Goal: Find contact information: Find contact information

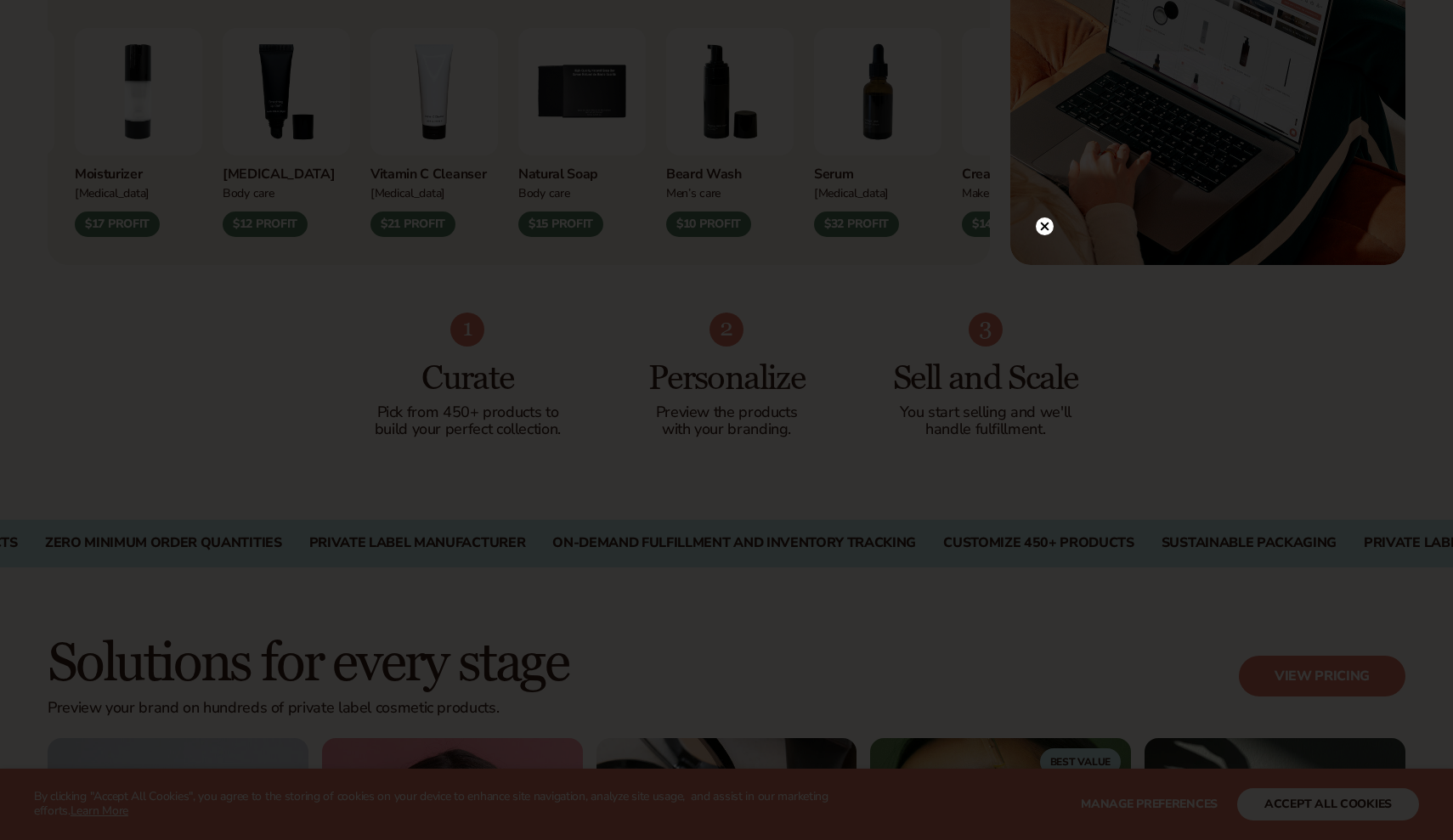
scroll to position [831, 0]
click at [1037, 186] on circle at bounding box center [1036, 191] width 18 height 18
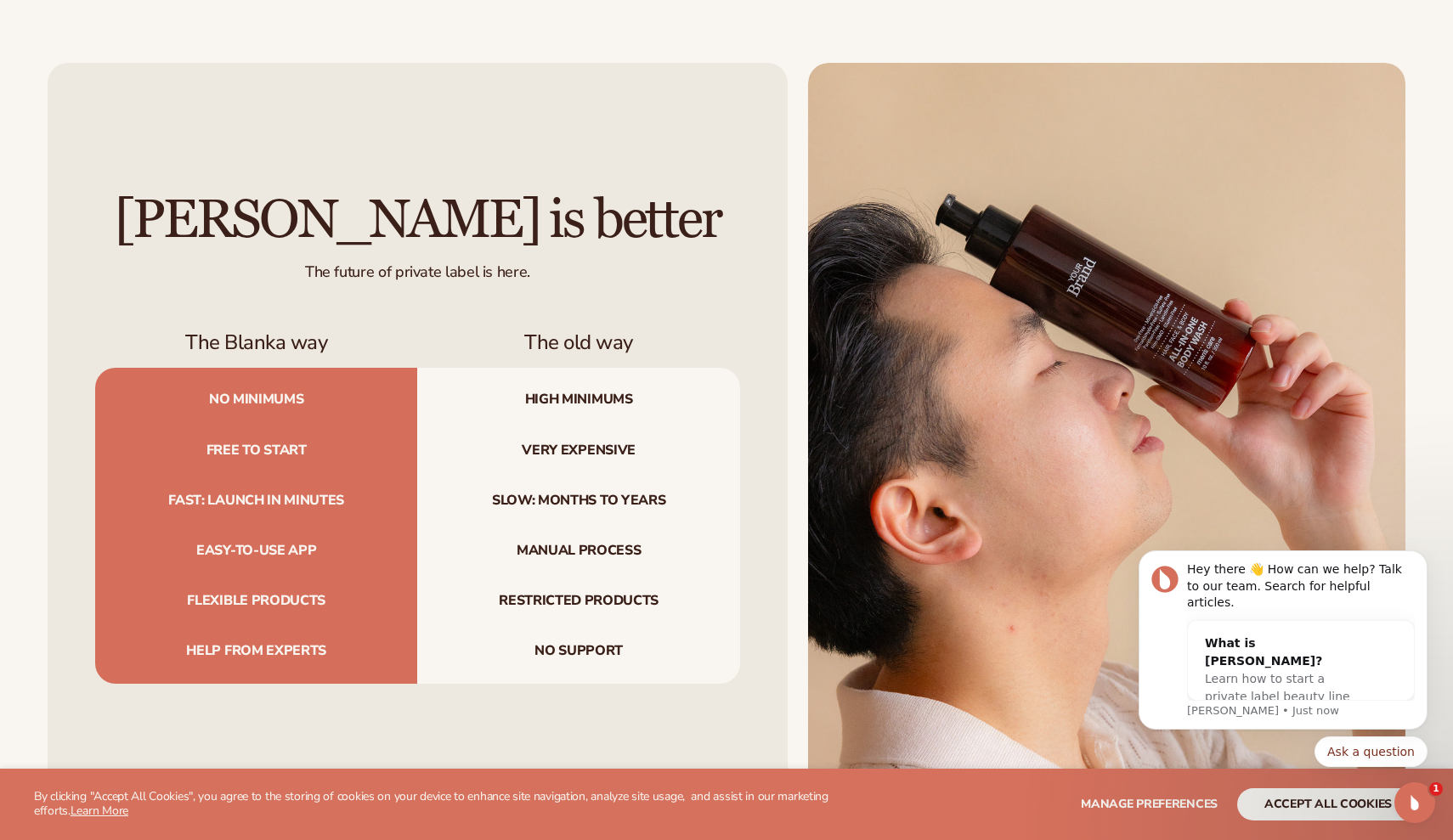
scroll to position [5330, 0]
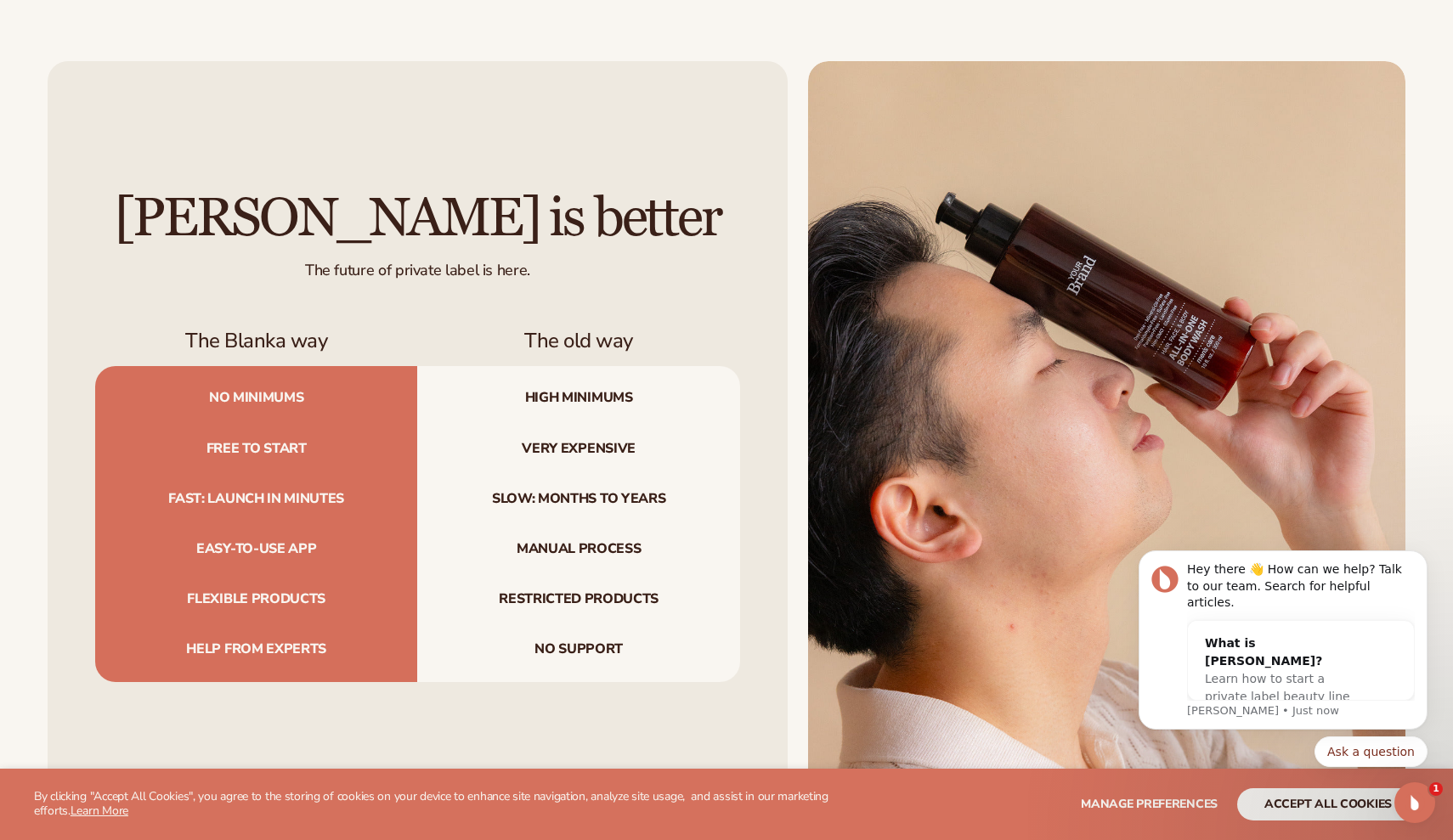
click at [1308, 805] on button "accept all cookies" at bounding box center [1328, 804] width 182 height 32
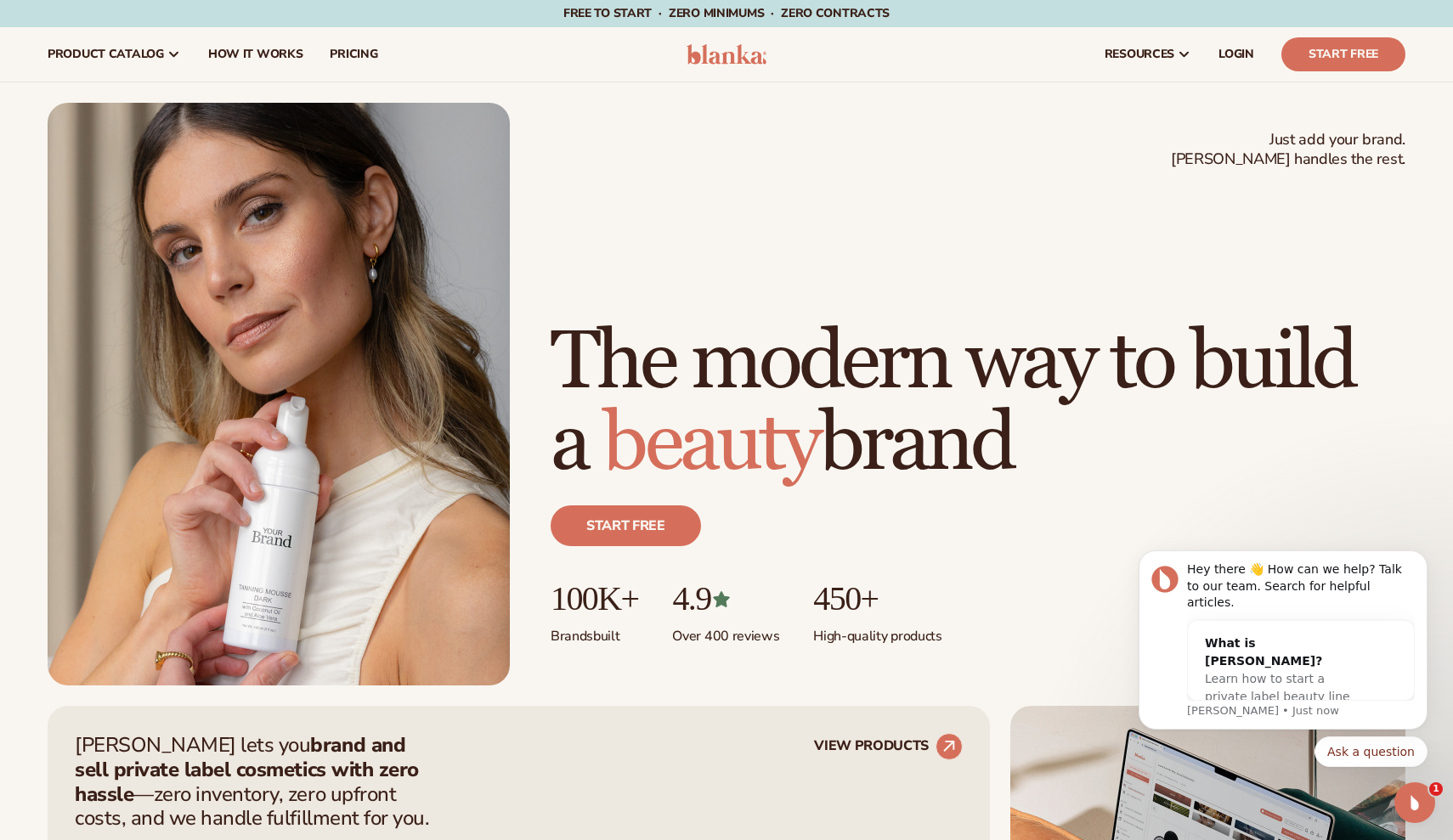
scroll to position [0, 0]
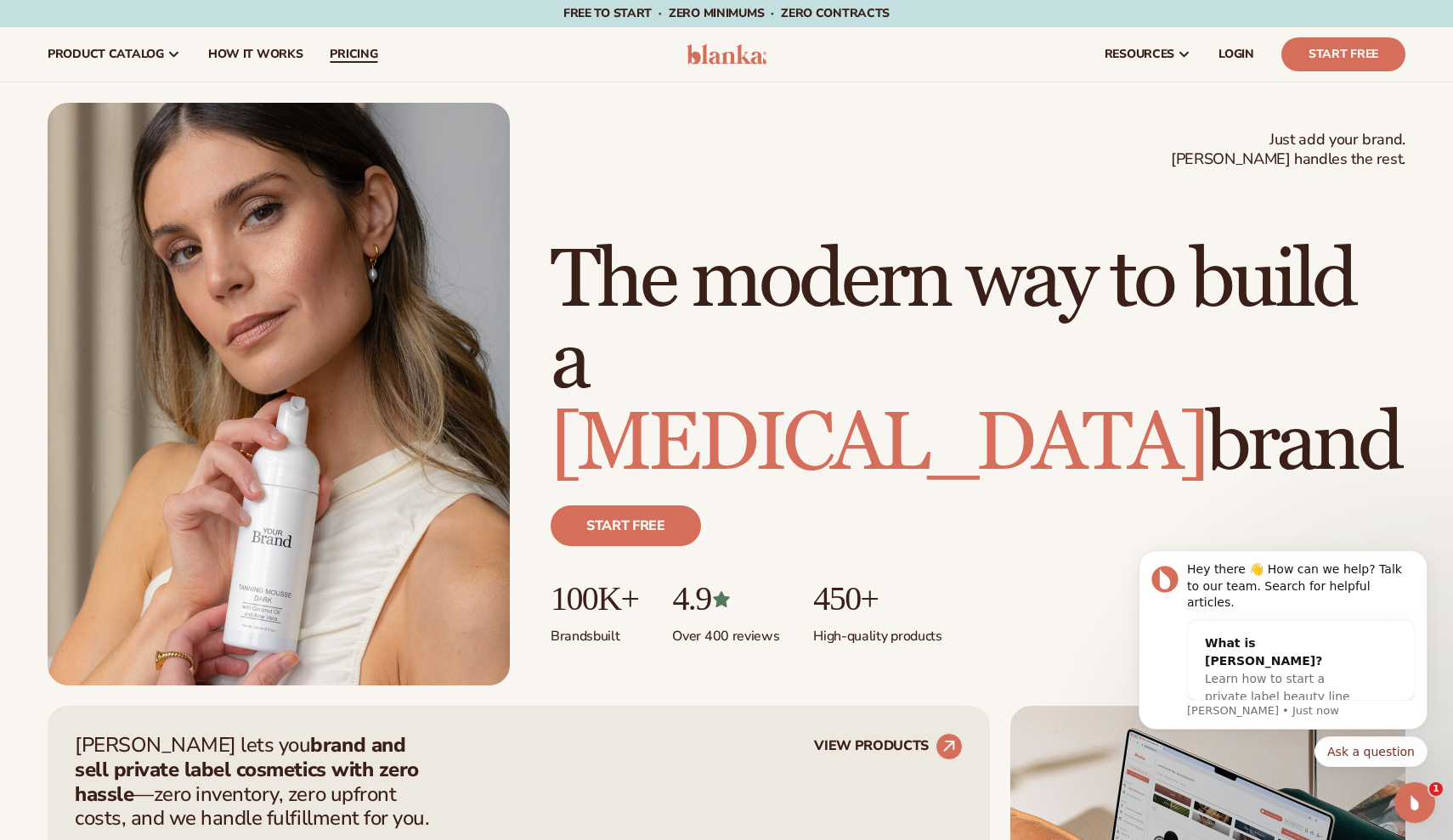
click at [323, 55] on link "pricing" at bounding box center [353, 54] width 75 height 55
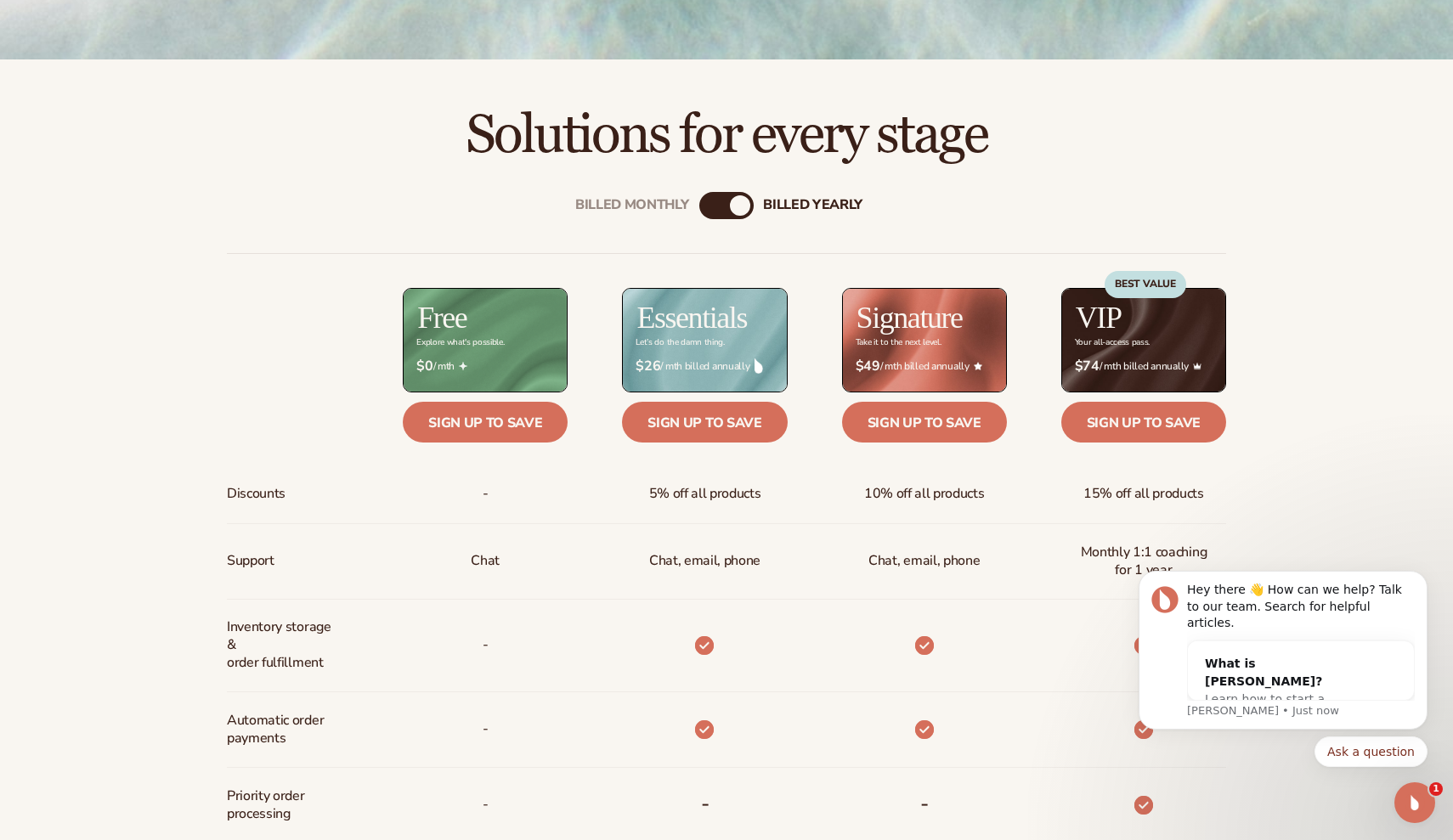
scroll to position [550, 0]
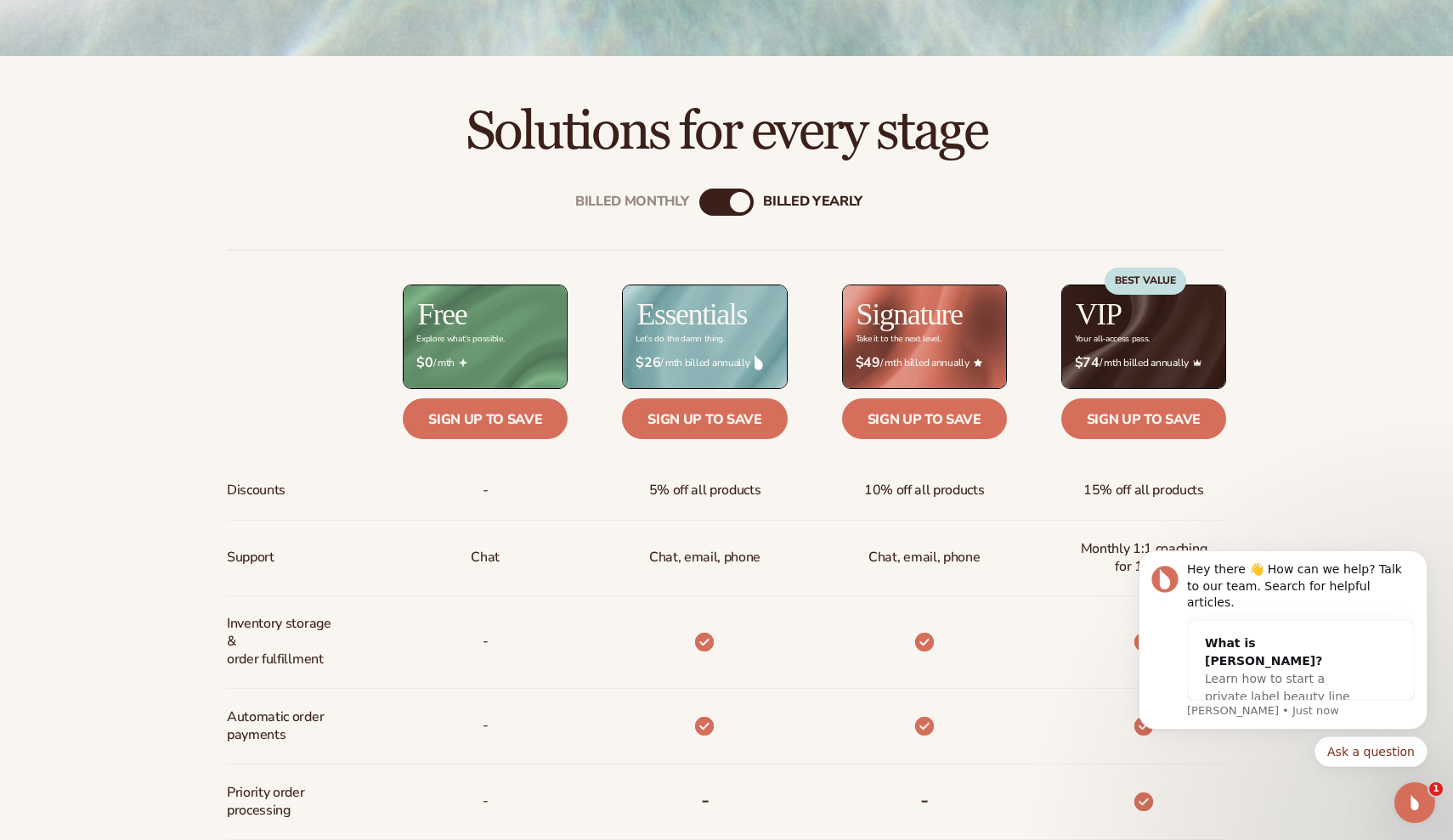
click at [723, 203] on div "Billed Monthly billed Yearly" at bounding box center [726, 201] width 55 height 27
click at [737, 204] on div "billed Yearly" at bounding box center [740, 202] width 20 height 20
click at [739, 203] on div "billed Yearly" at bounding box center [740, 202] width 20 height 20
click at [1420, 558] on icon "Dismiss notification" at bounding box center [1422, 555] width 6 height 6
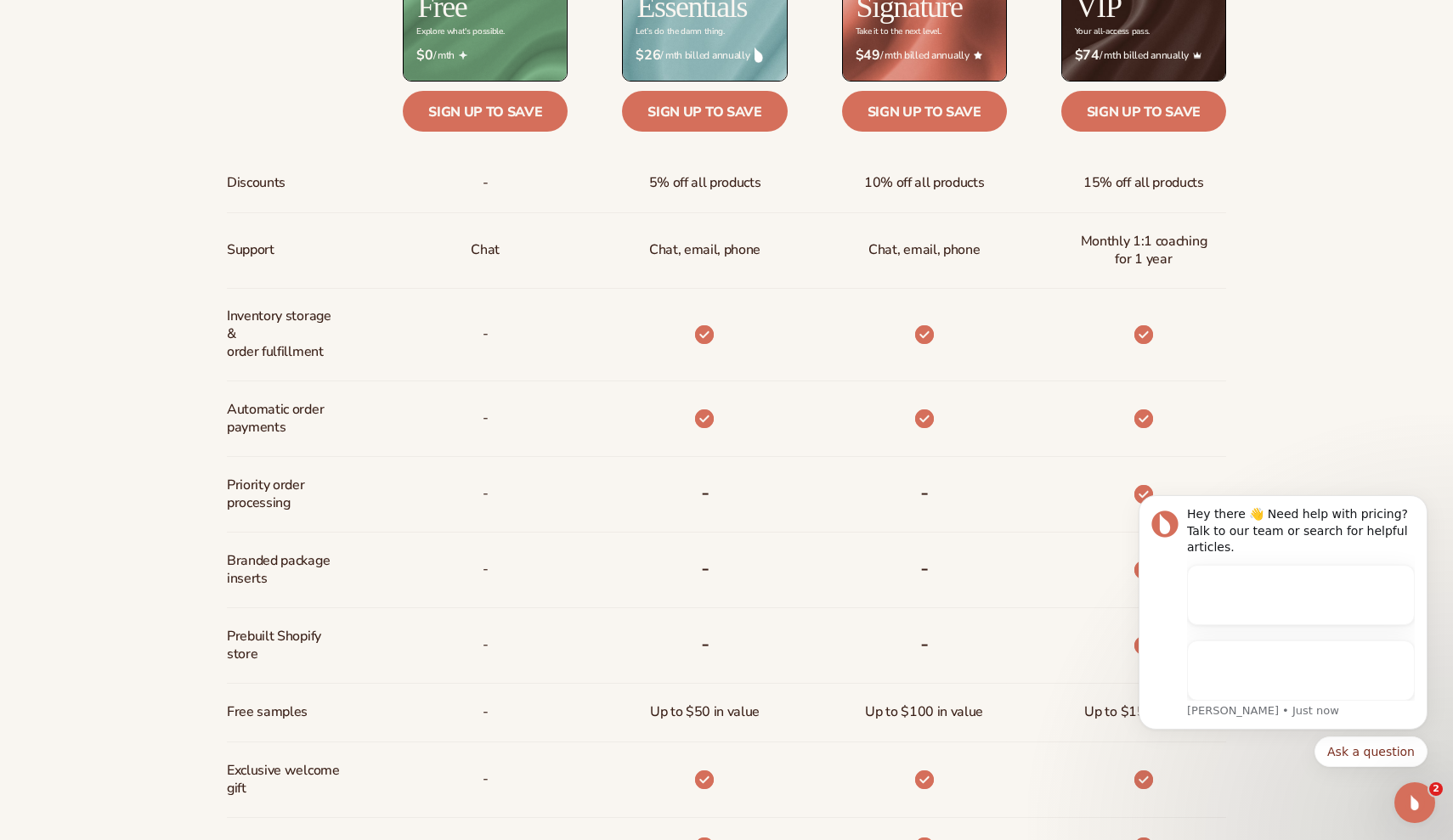
scroll to position [867, 0]
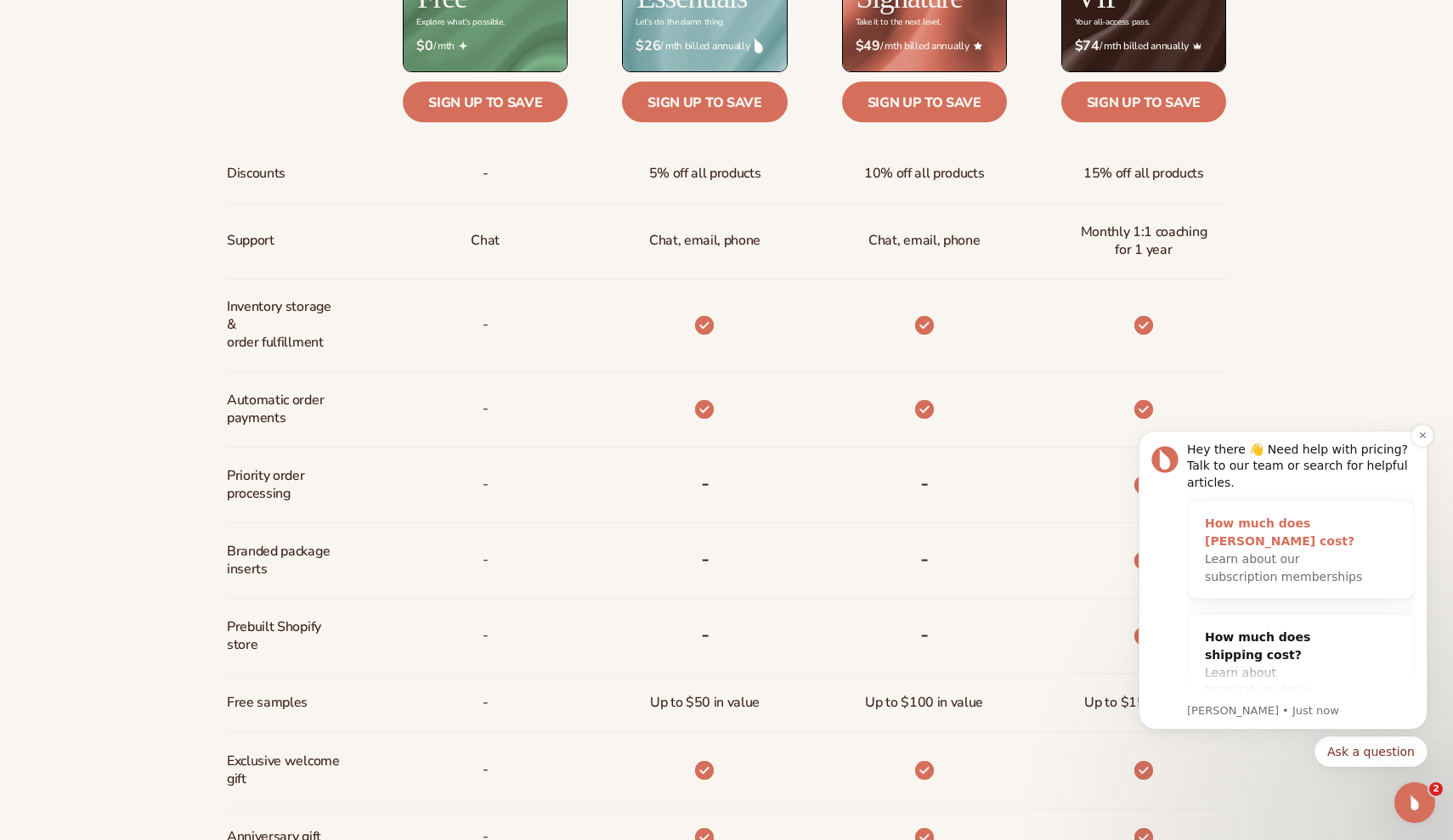
click at [1300, 530] on div "How much does Blanka cost?" at bounding box center [1284, 532] width 158 height 36
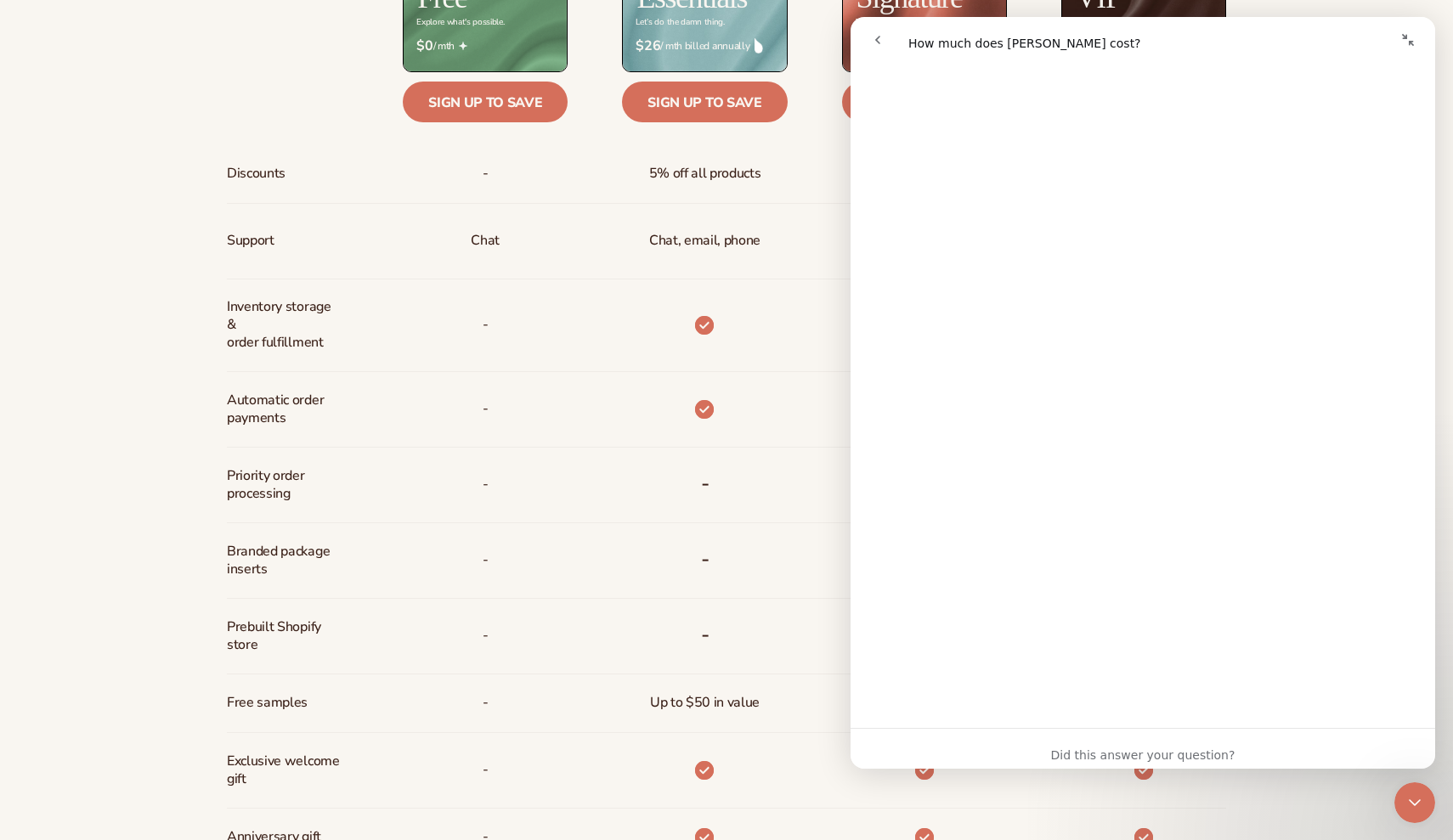
scroll to position [655, 0]
click at [873, 35] on icon "go back" at bounding box center [877, 40] width 14 height 14
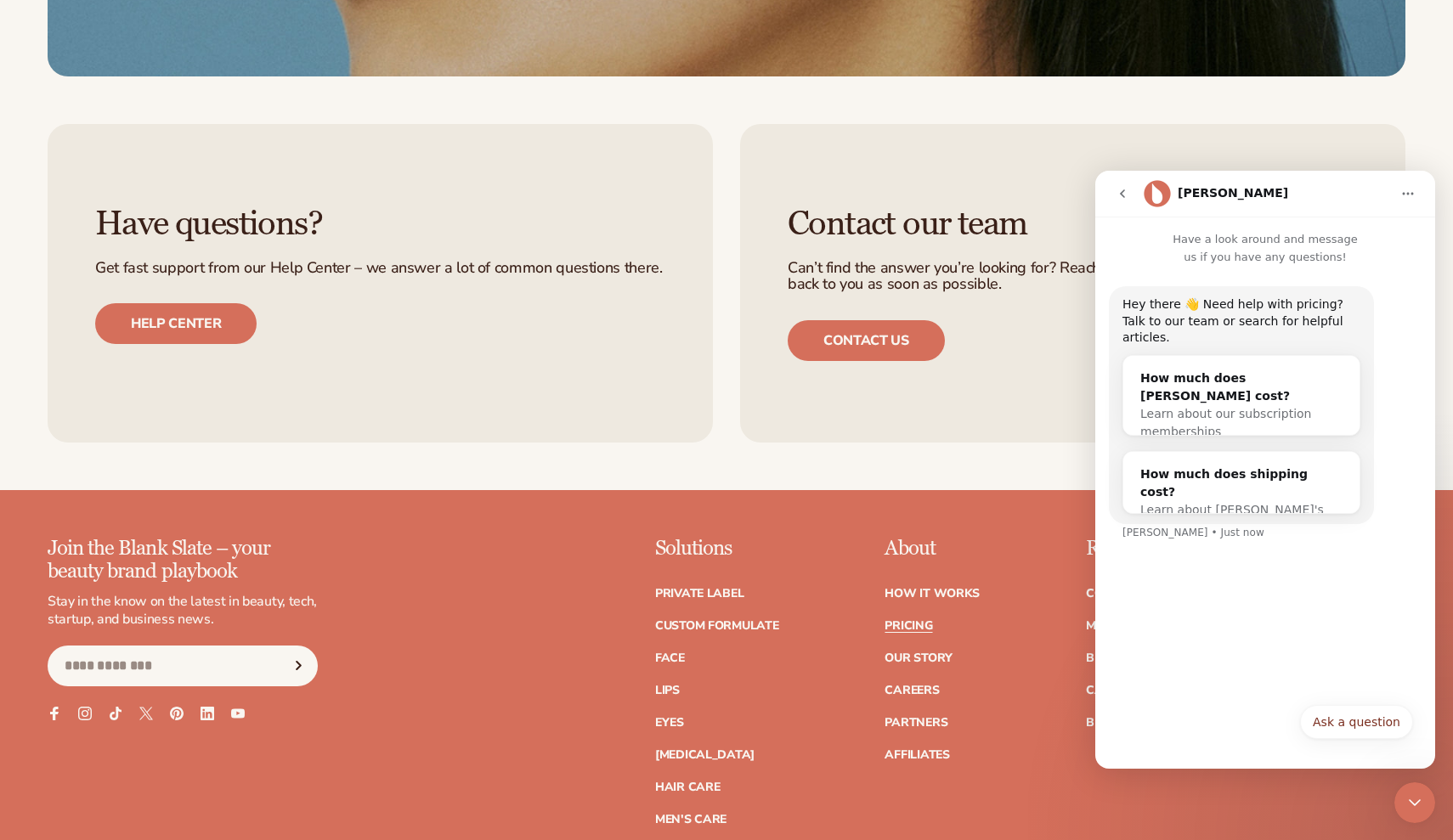
scroll to position [3832, 0]
click at [874, 324] on link "Contact us" at bounding box center [866, 340] width 157 height 41
